Goal: Task Accomplishment & Management: Manage account settings

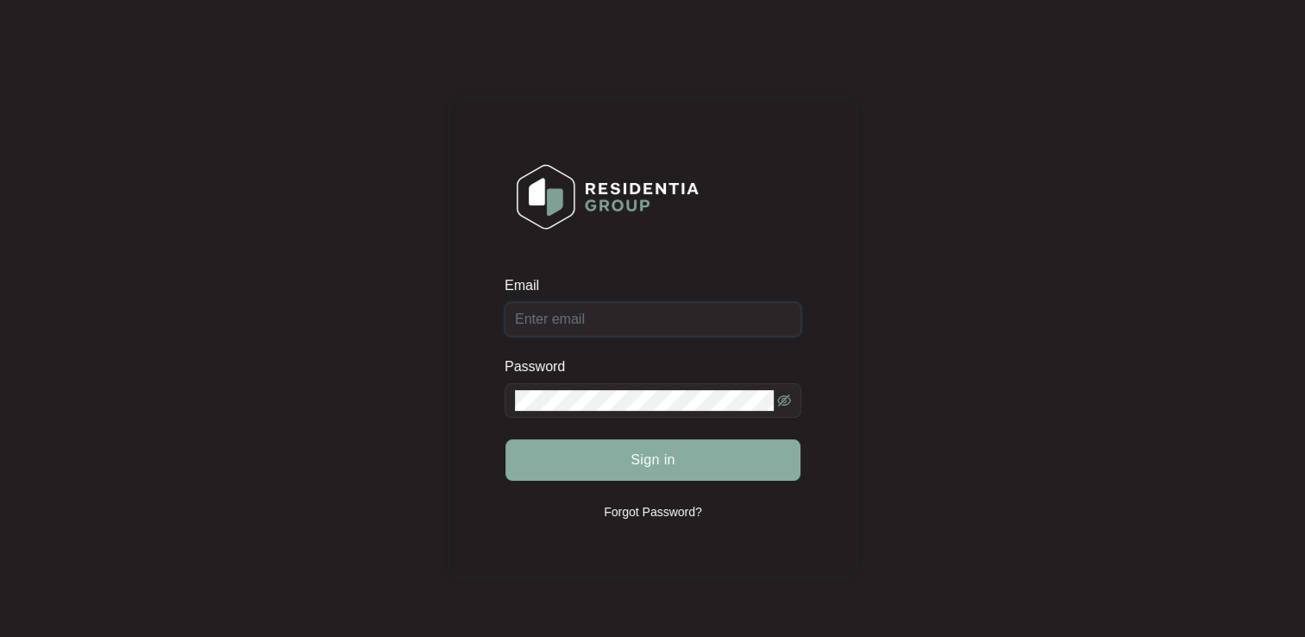
type input "[EMAIL_ADDRESS][DOMAIN_NAME]"
click at [694, 455] on button "Sign in" at bounding box center [653, 459] width 295 height 41
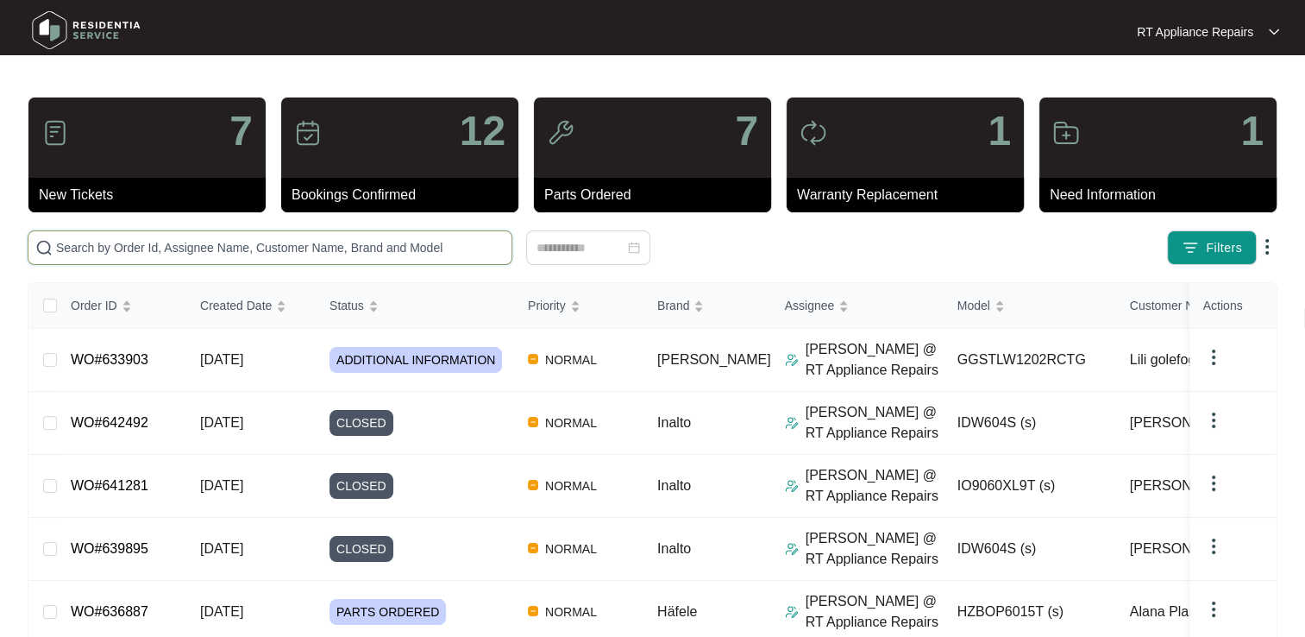
click at [364, 242] on input "text" at bounding box center [280, 247] width 449 height 19
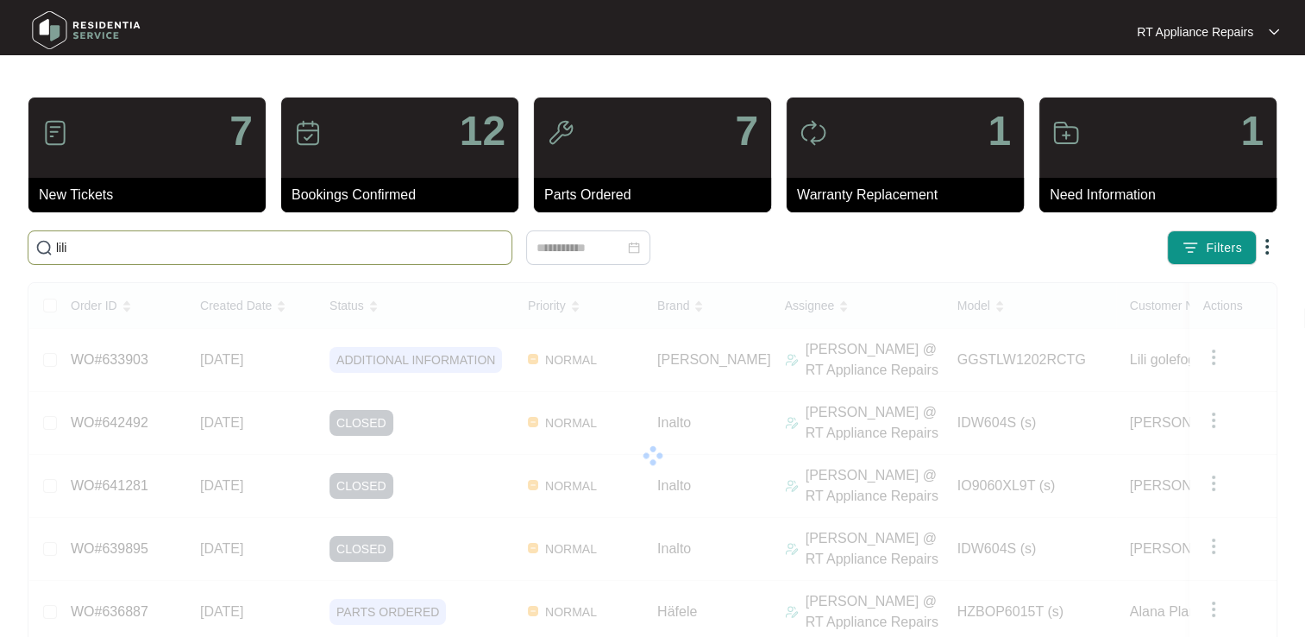
type input "lili"
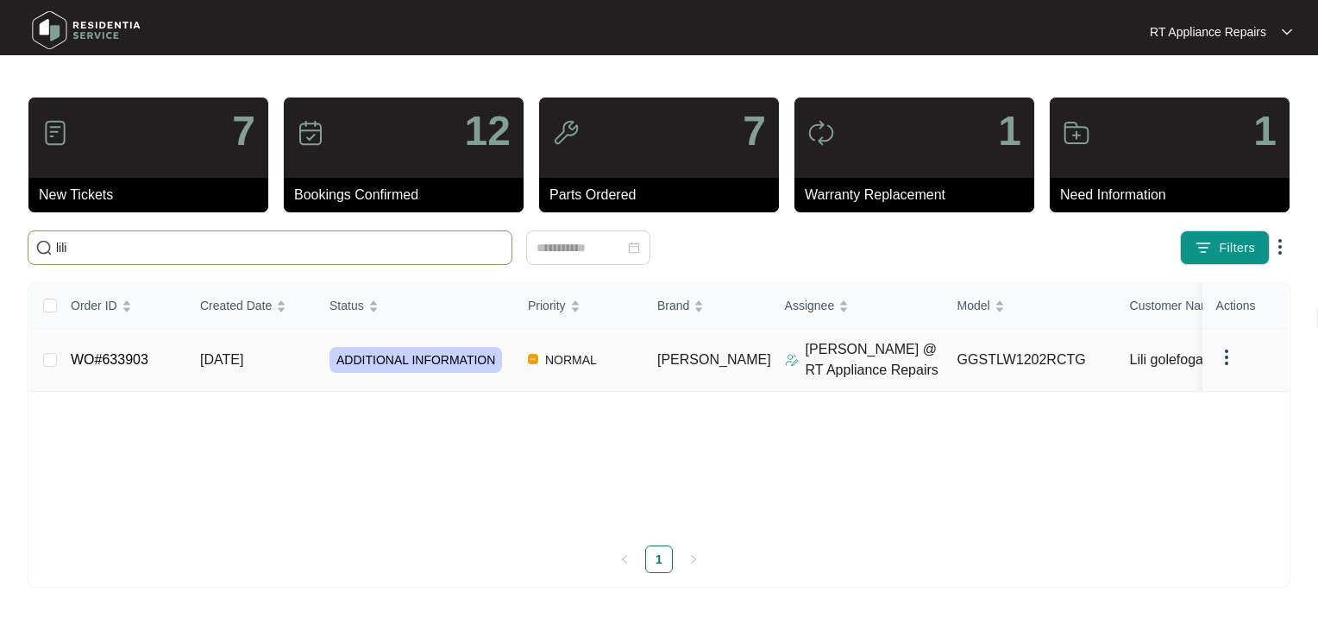
click at [114, 357] on link "WO#633903" at bounding box center [110, 359] width 78 height 15
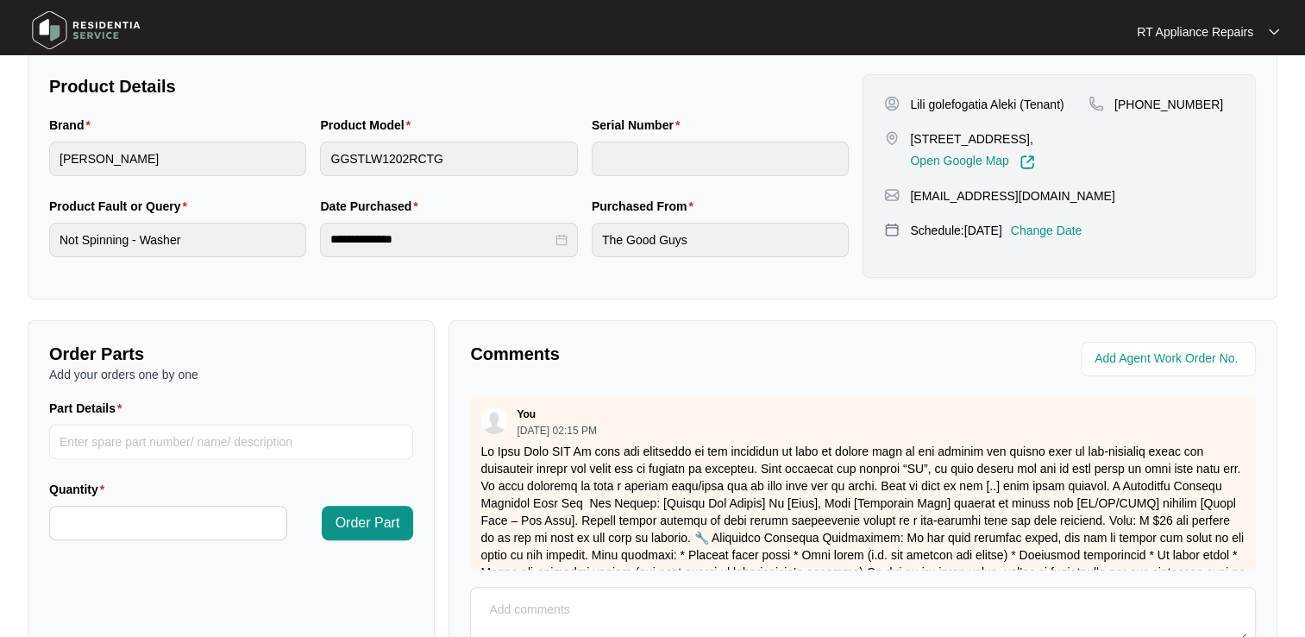
scroll to position [505, 0]
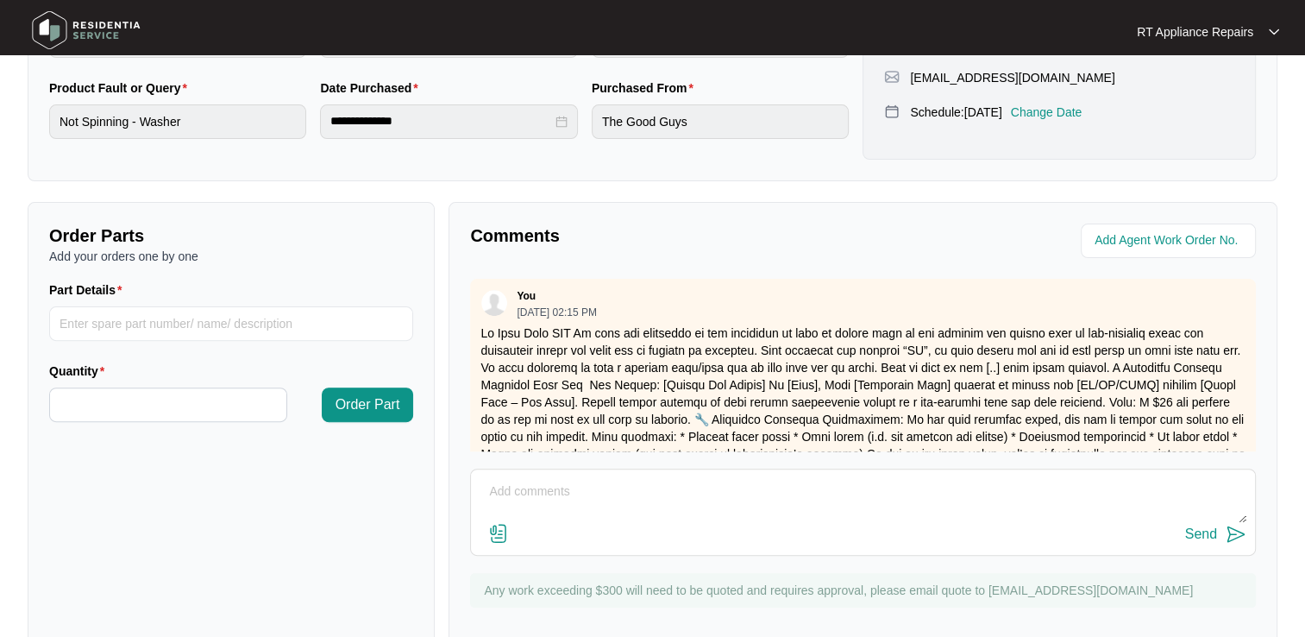
click at [579, 478] on textarea at bounding box center [863, 500] width 767 height 45
type textarea "Customer contacted us, asking us to attend. Job rebooked for 24th"
click at [1083, 104] on p "Change Date" at bounding box center [1047, 112] width 72 height 17
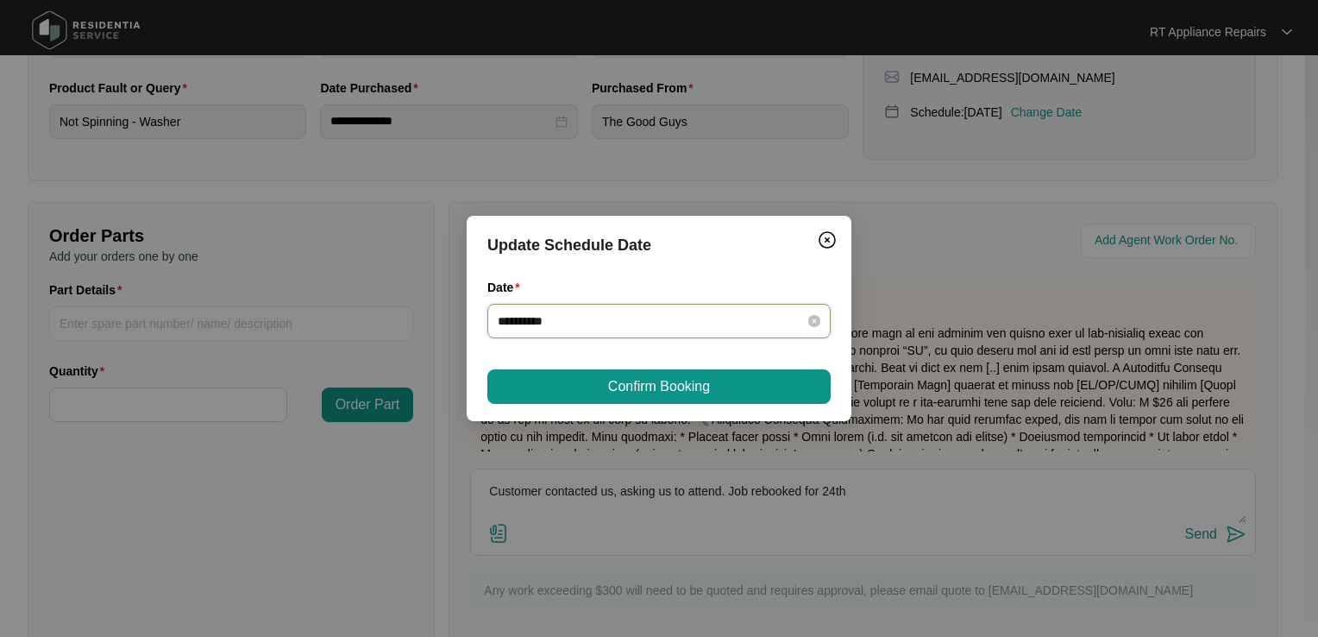
click at [582, 320] on input "**********" at bounding box center [649, 320] width 302 height 19
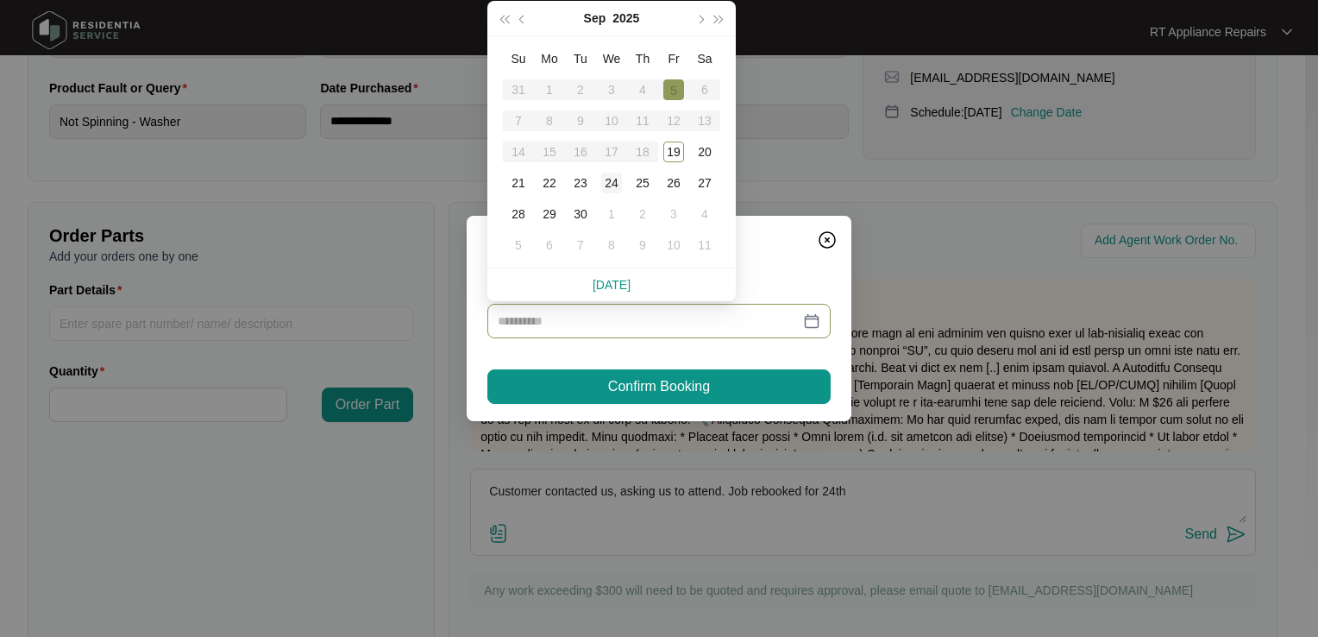
click at [616, 179] on div "24" at bounding box center [611, 183] width 21 height 21
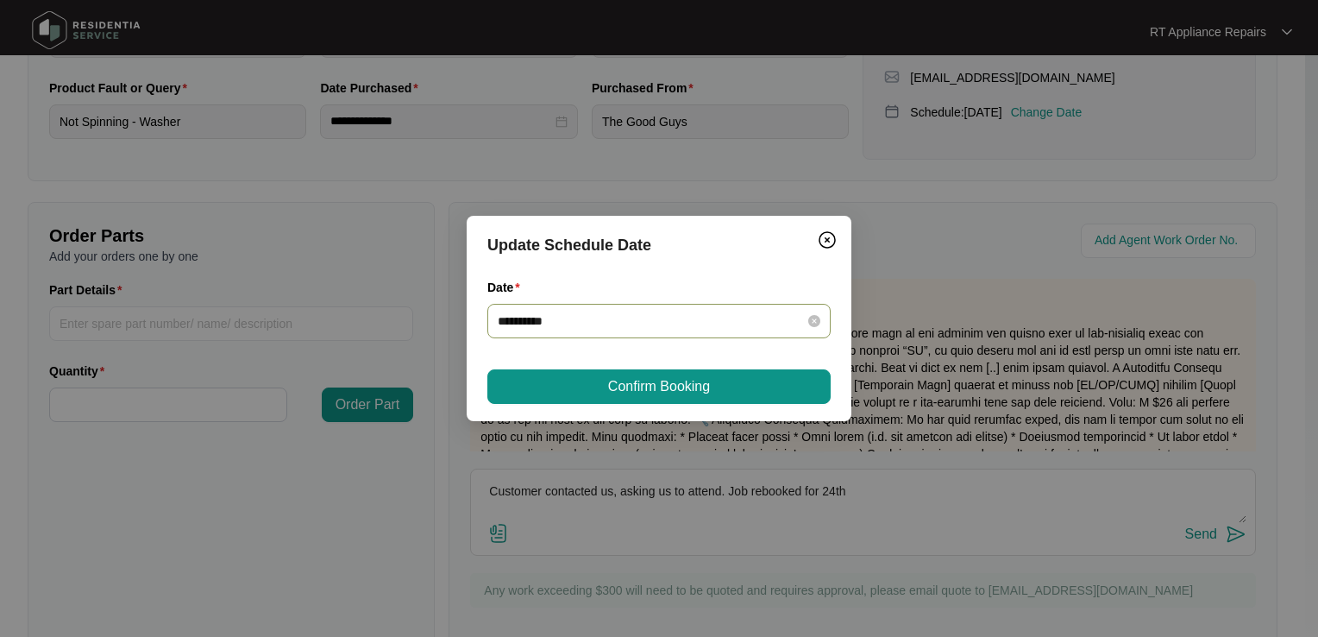
type input "**********"
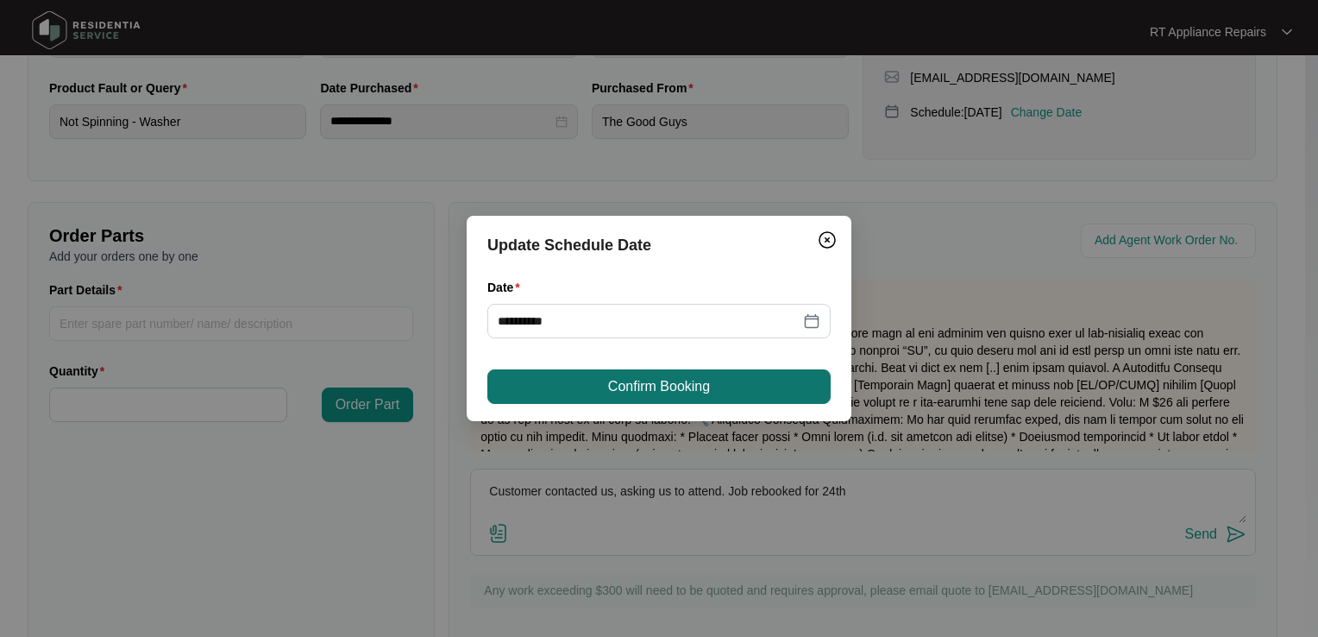
click at [646, 393] on span "Confirm Booking" at bounding box center [659, 386] width 102 height 21
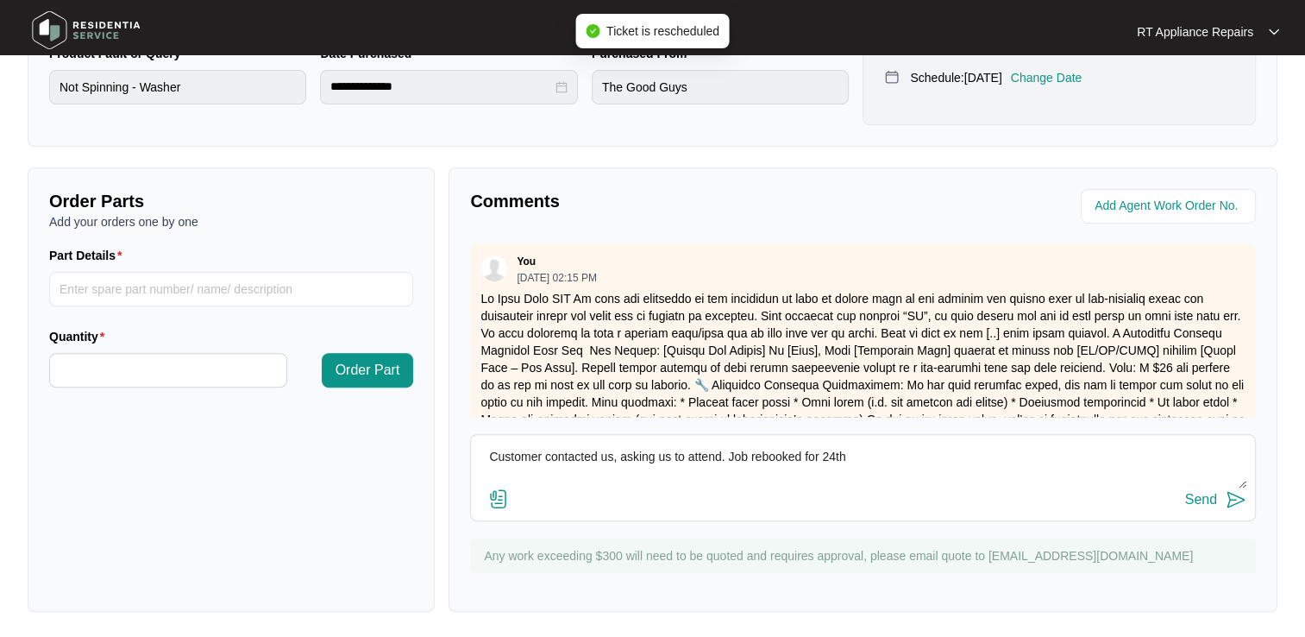
click at [1237, 496] on img at bounding box center [1236, 499] width 21 height 21
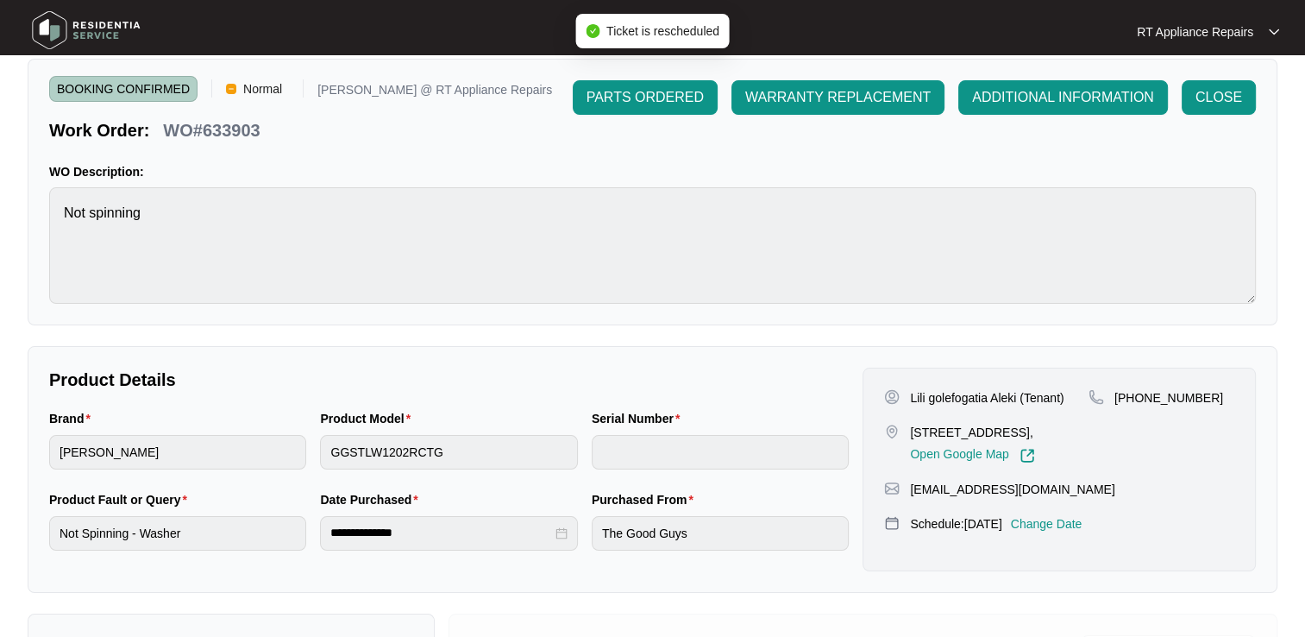
scroll to position [0, 0]
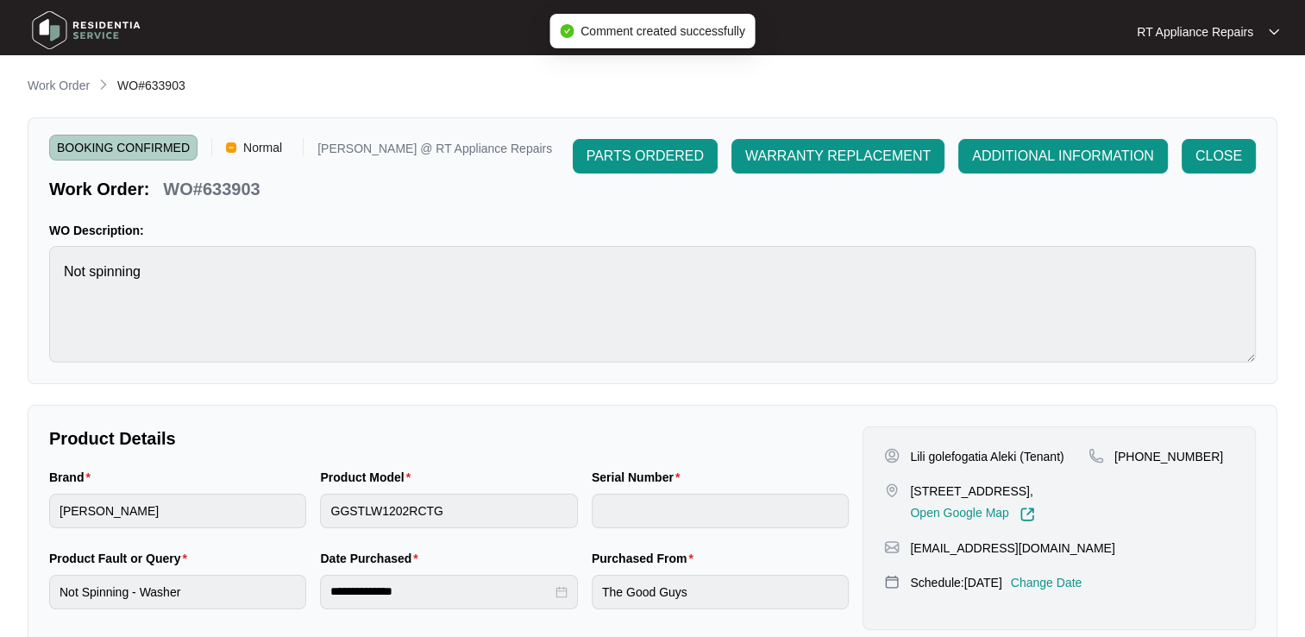
click at [1197, 31] on p "RT Appliance Repairs" at bounding box center [1195, 31] width 116 height 17
click at [1205, 93] on p "Log Out" at bounding box center [1221, 91] width 87 height 17
